Goal: Transaction & Acquisition: Subscribe to service/newsletter

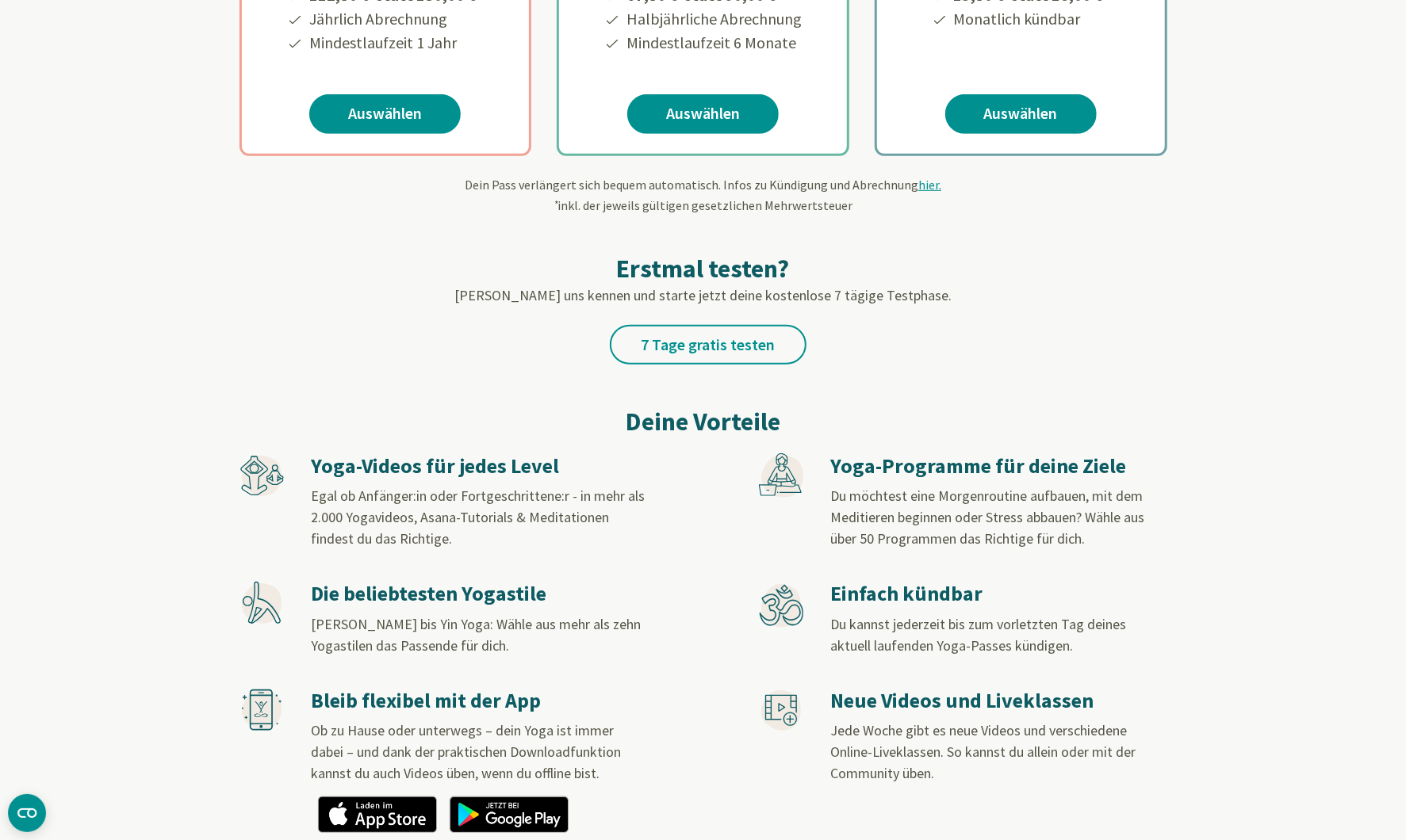
scroll to position [582, 0]
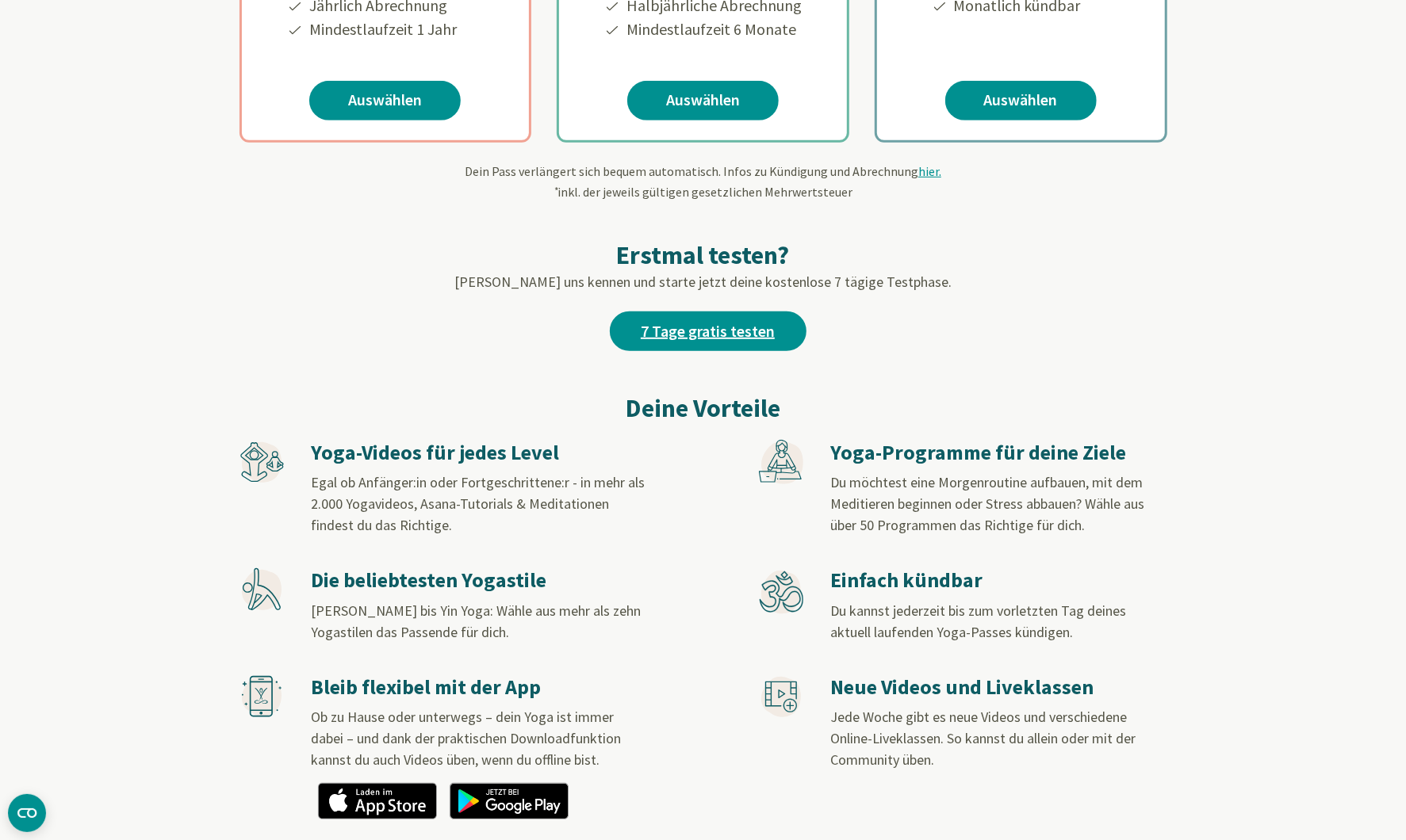
click at [676, 327] on link "7 Tage gratis testen" at bounding box center [708, 331] width 197 height 40
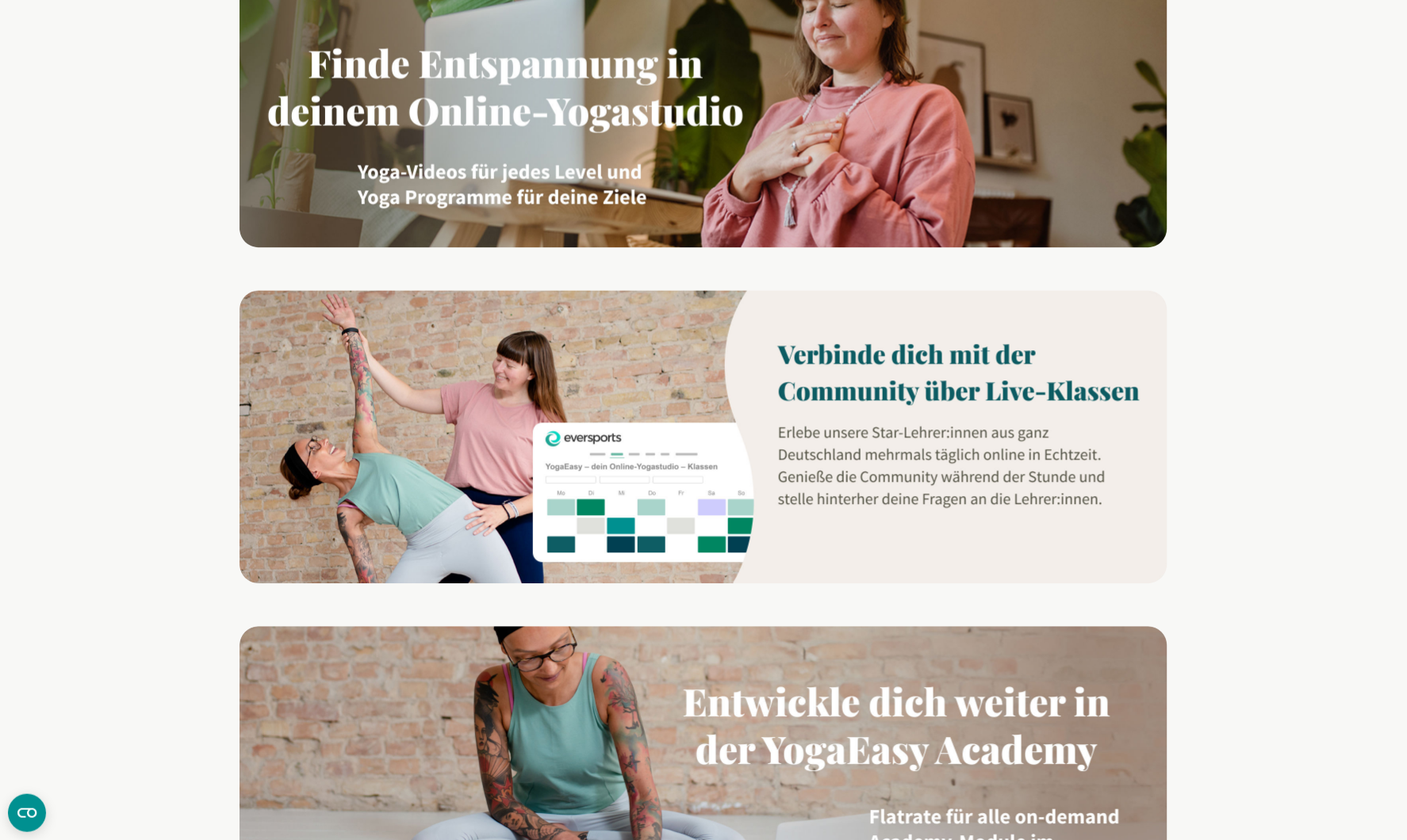
scroll to position [992, 0]
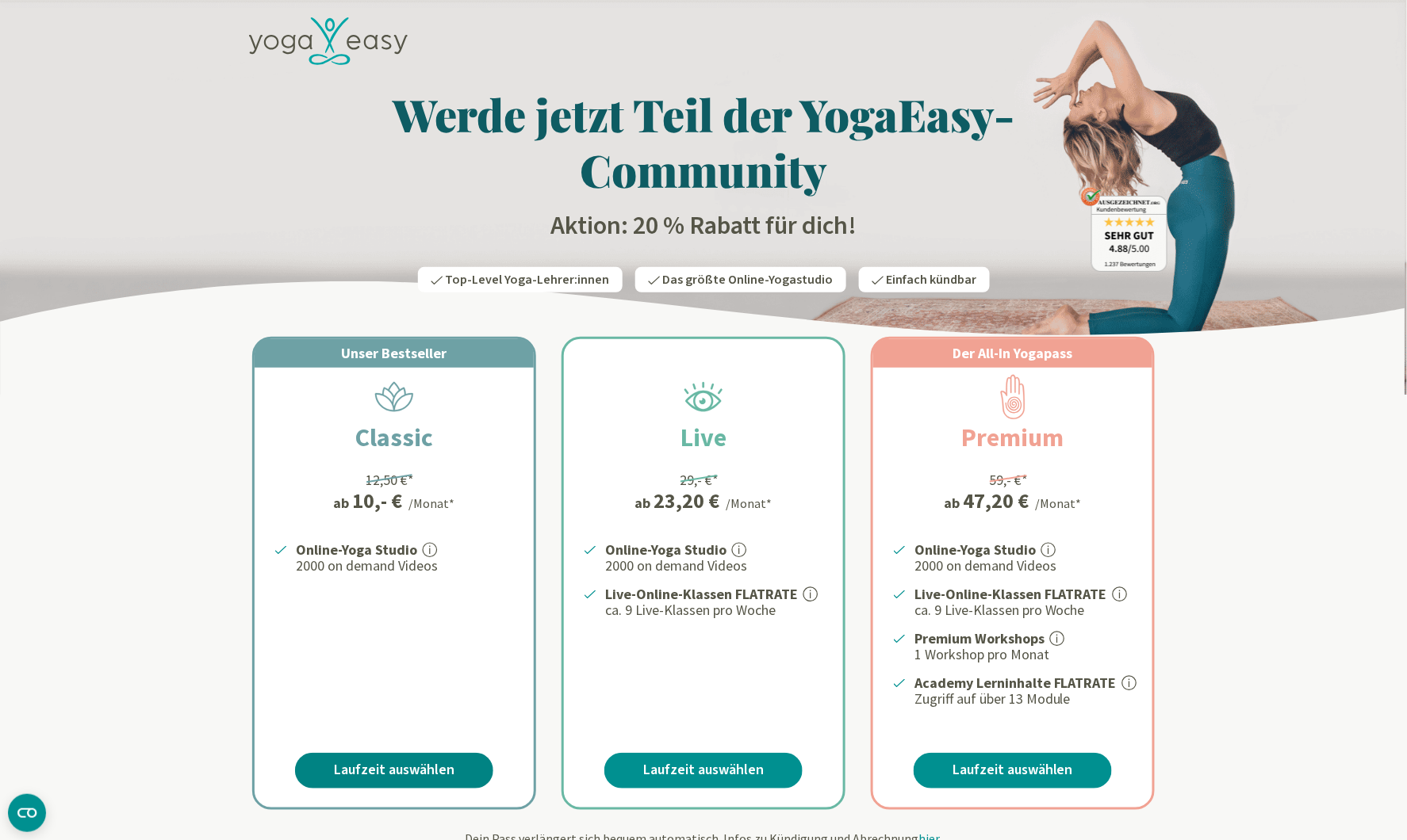
click at [410, 764] on link "Laufzeit auswählen" at bounding box center [394, 771] width 198 height 36
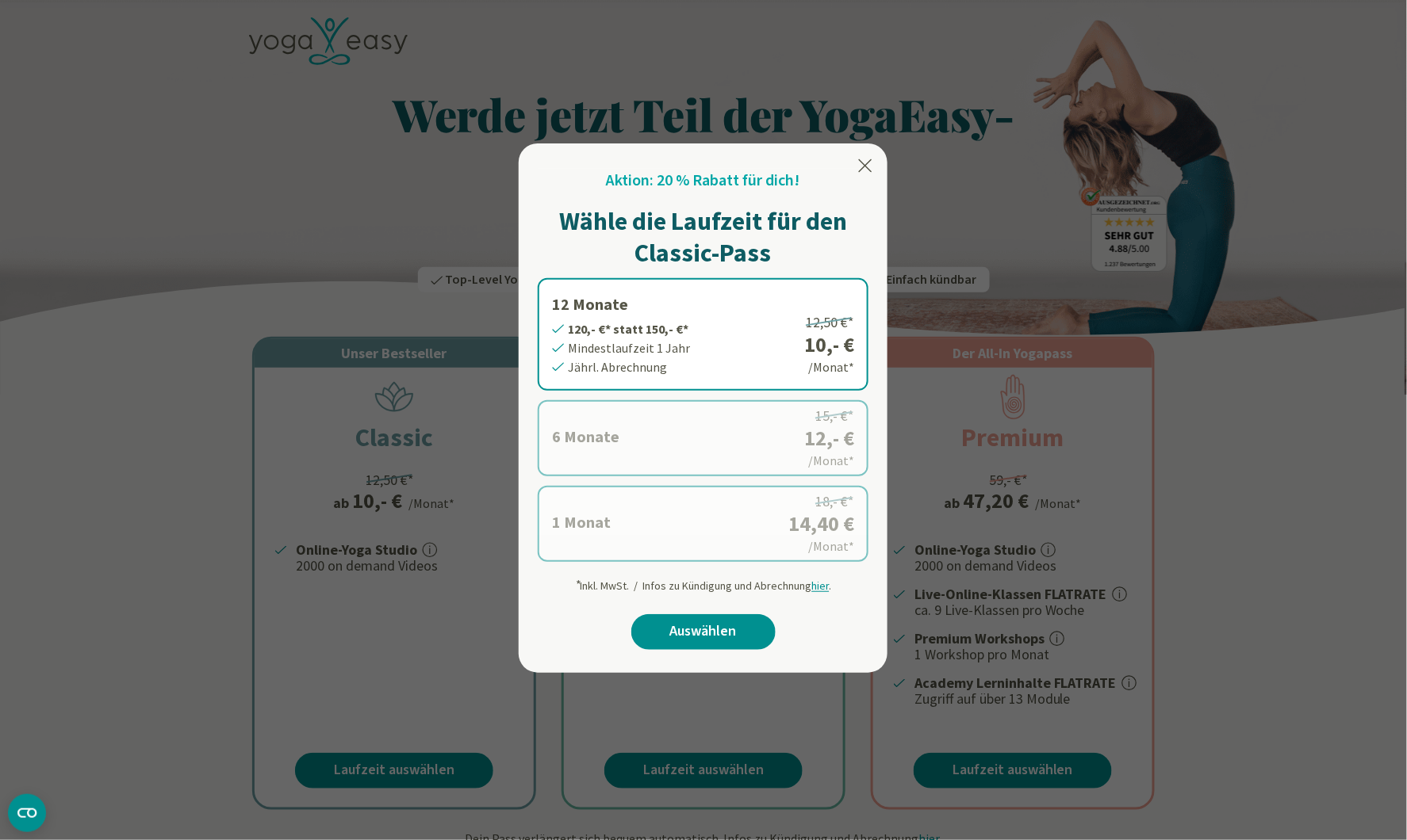
click at [574, 543] on label "1 Monat 14,40 €* statt 18,- €* Mindestlaufzeit 1 Monat Monatl. Abrechnung 18,- …" at bounding box center [703, 524] width 330 height 76
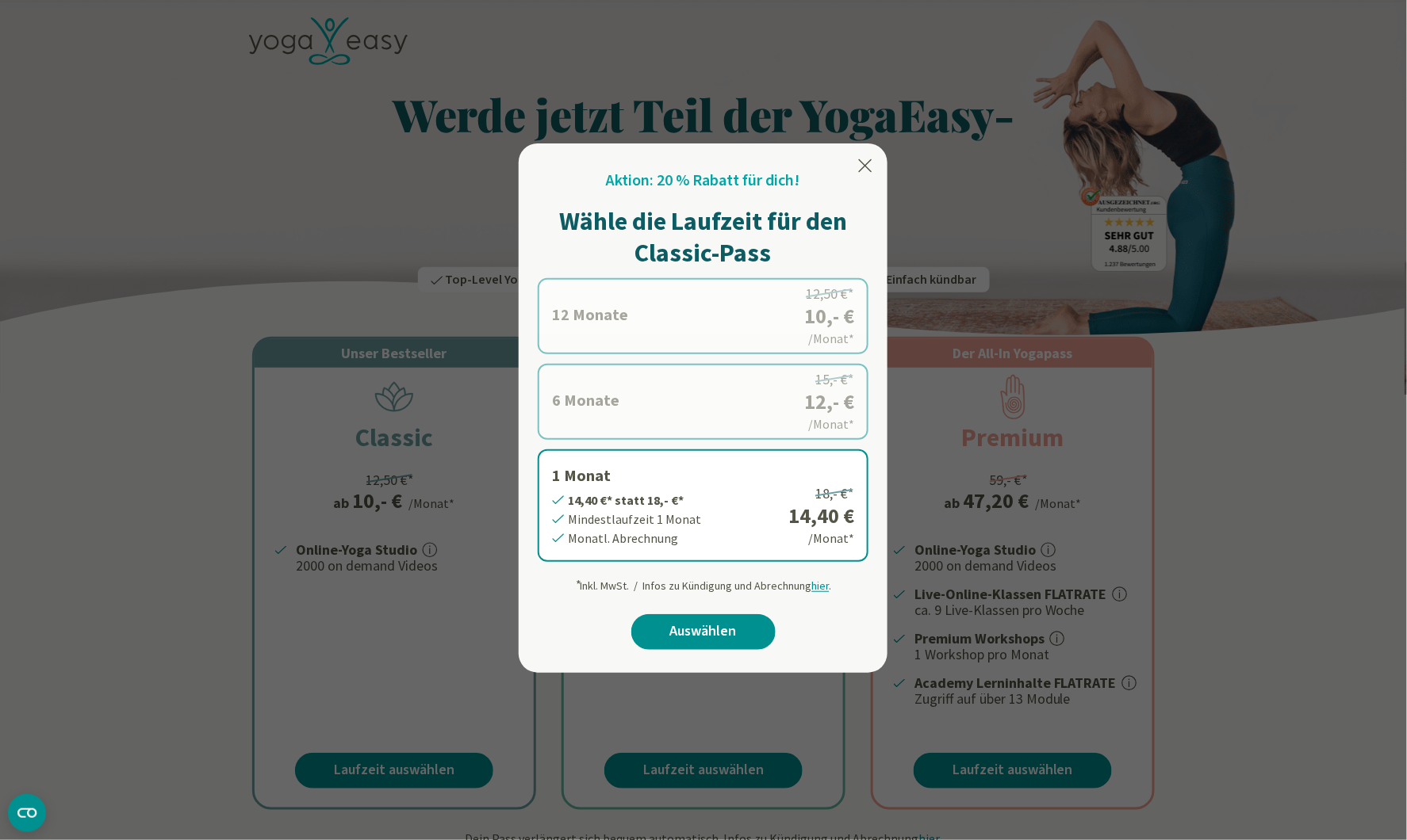
click at [794, 423] on label "6 Monate 72,- €* statt 90,- €* Mindestlaufzeit 6 Monate Halbjährl. Abrechnung 1…" at bounding box center [703, 401] width 330 height 76
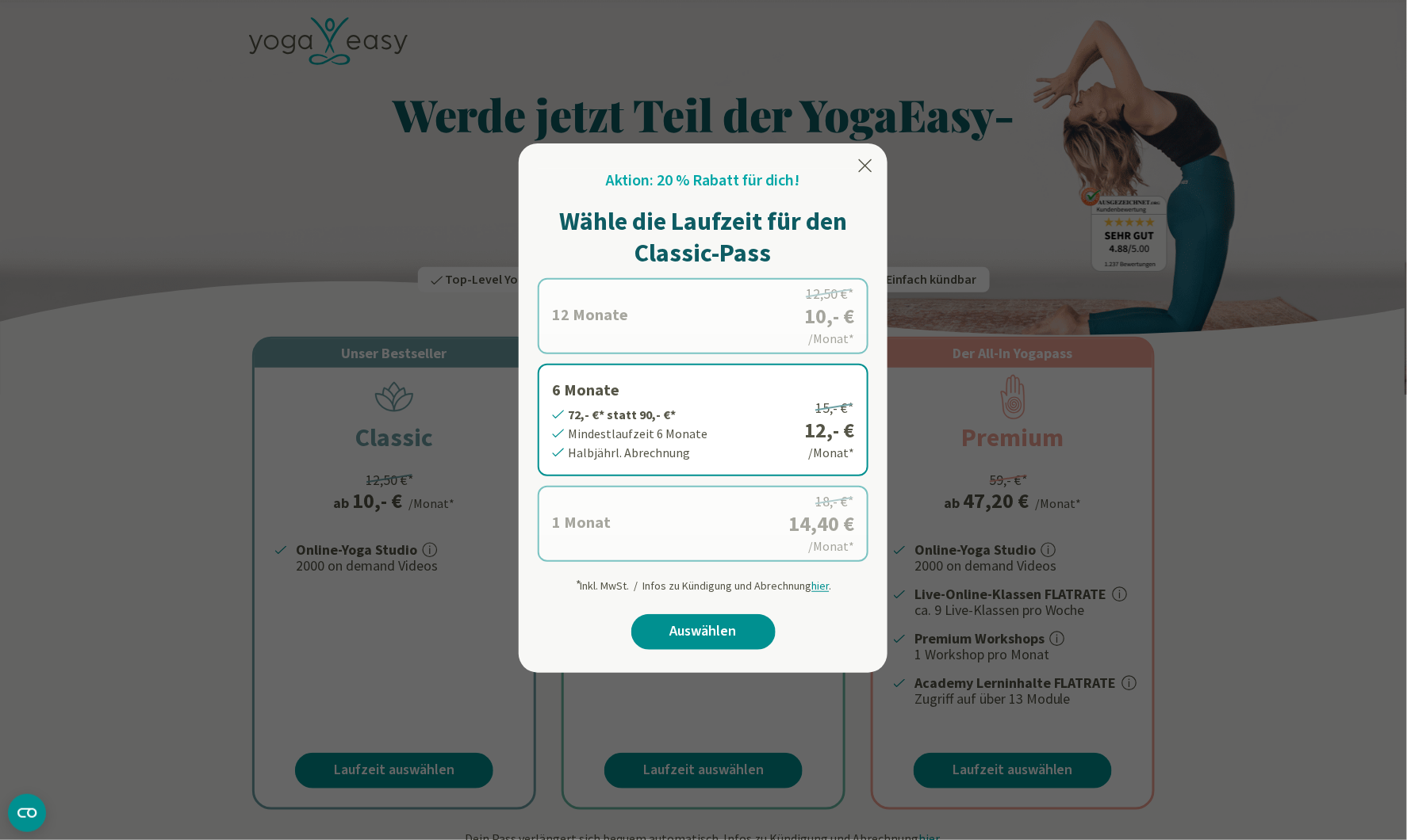
click at [787, 505] on label "1 Monat 14,40 €* statt 18,- €* Mindestlaufzeit 1 Monat Monatl. Abrechnung 18,- …" at bounding box center [703, 524] width 330 height 76
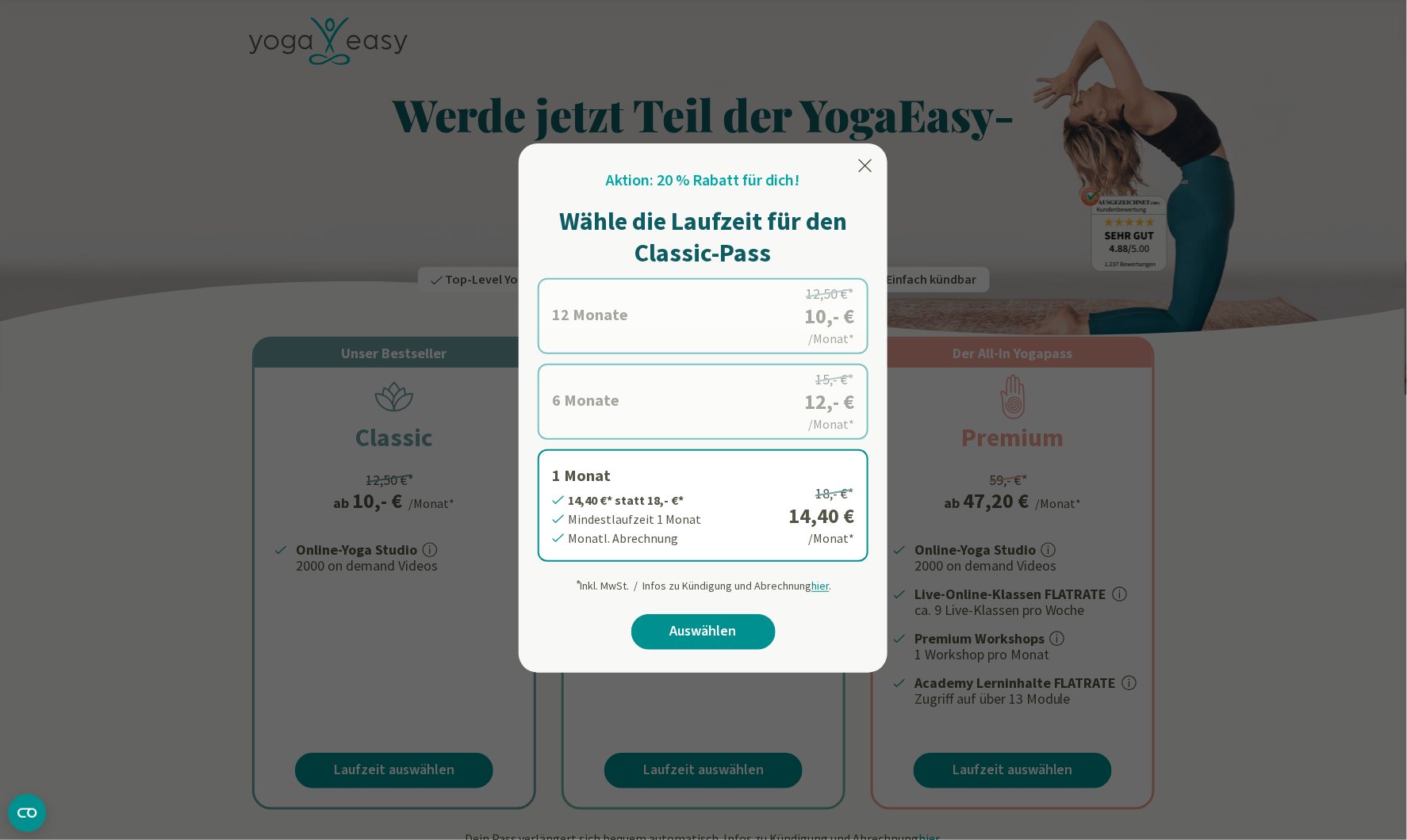
click at [863, 165] on icon at bounding box center [866, 165] width 14 height 13
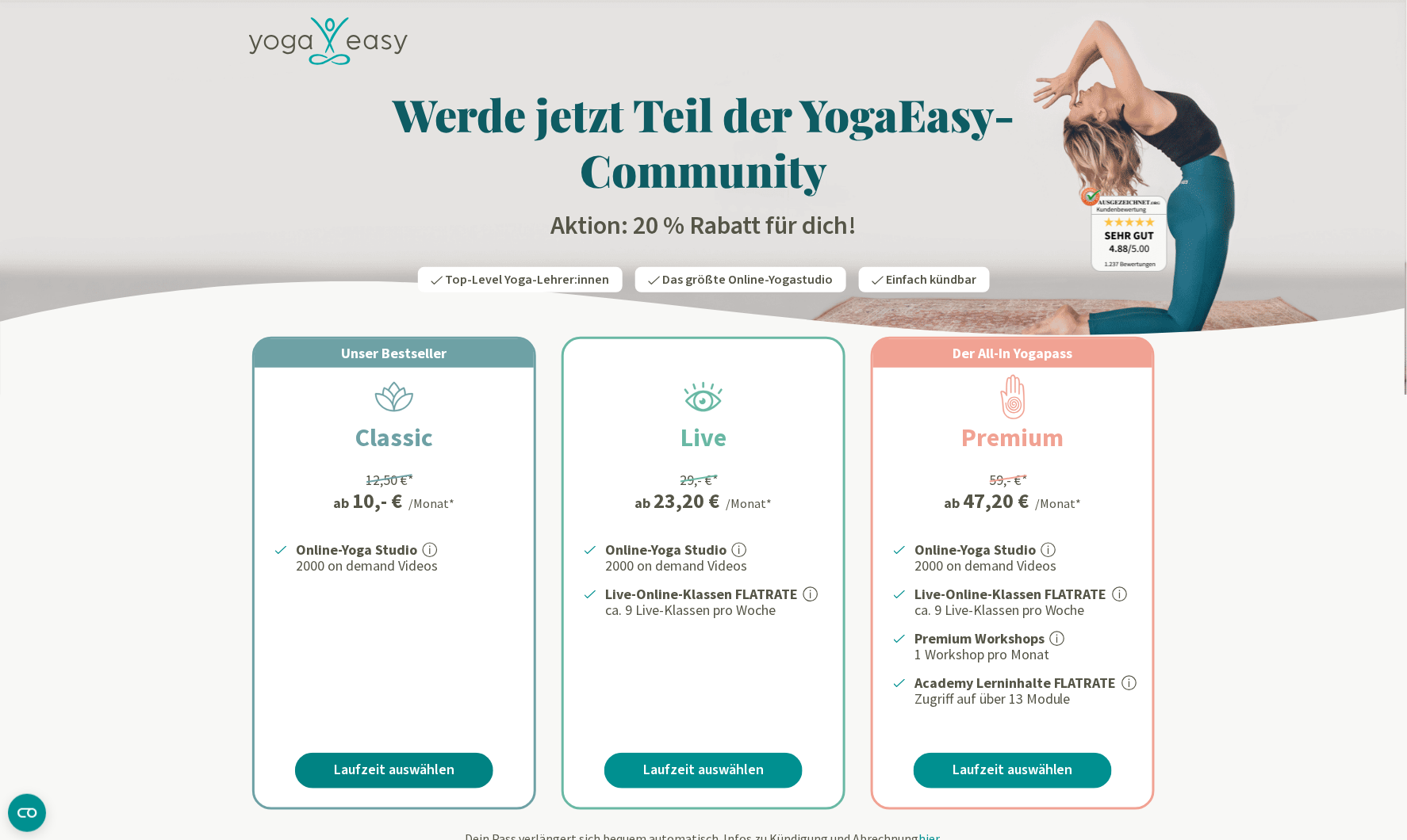
click at [382, 753] on link "Laufzeit auswählen" at bounding box center [394, 771] width 198 height 36
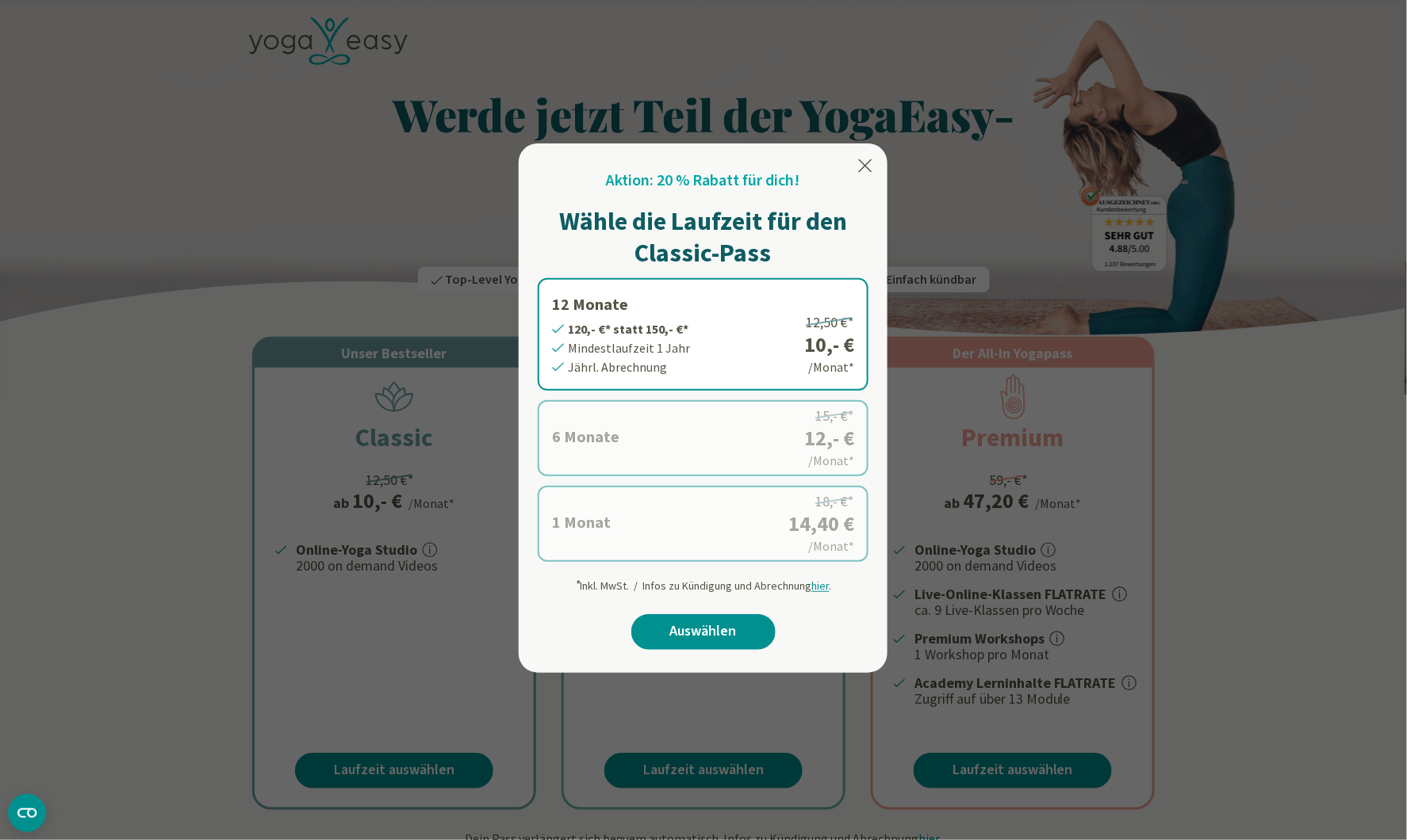
click at [860, 160] on icon at bounding box center [866, 165] width 14 height 13
